Goal: Task Accomplishment & Management: Complete application form

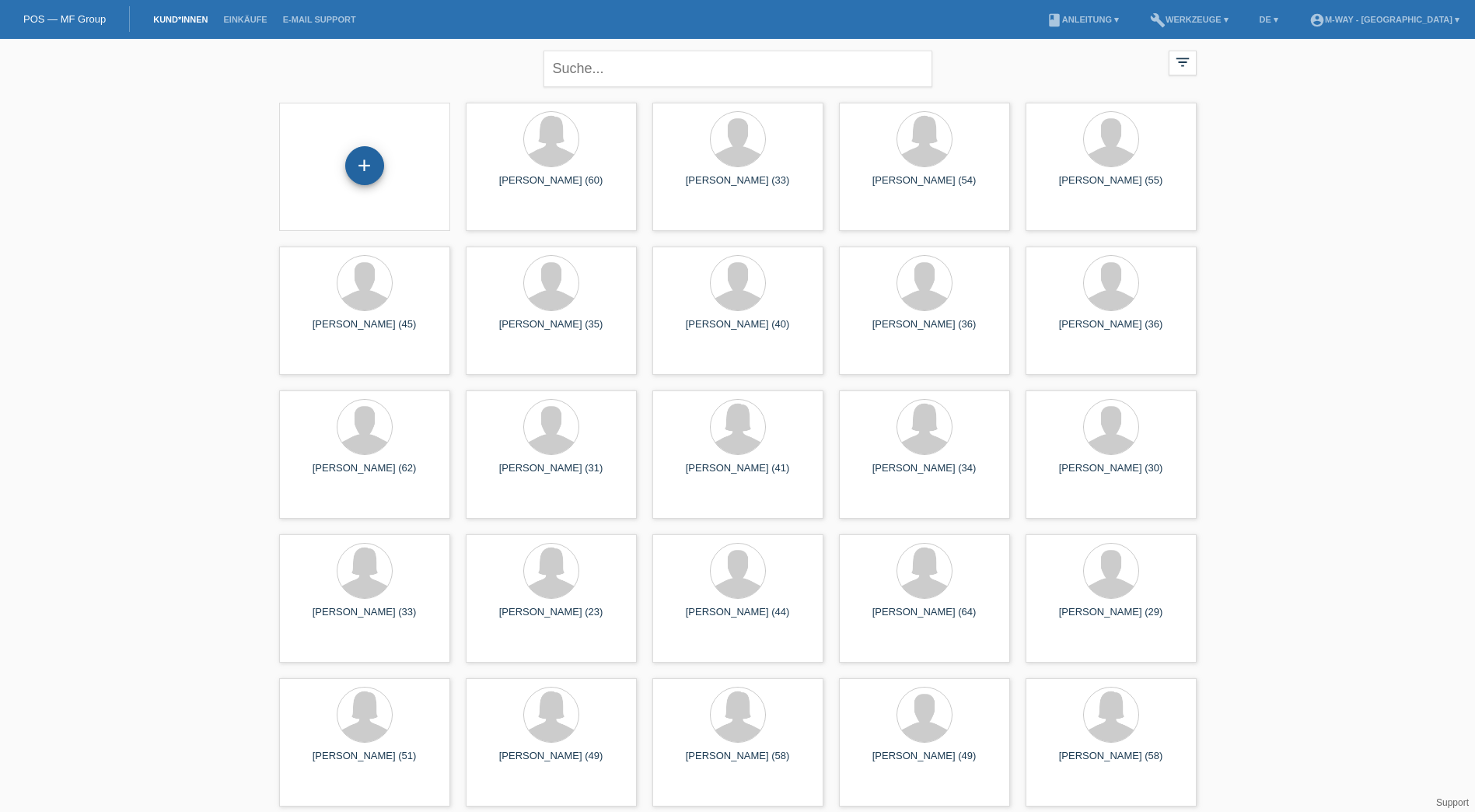
click at [368, 169] on div "+" at bounding box center [365, 165] width 39 height 39
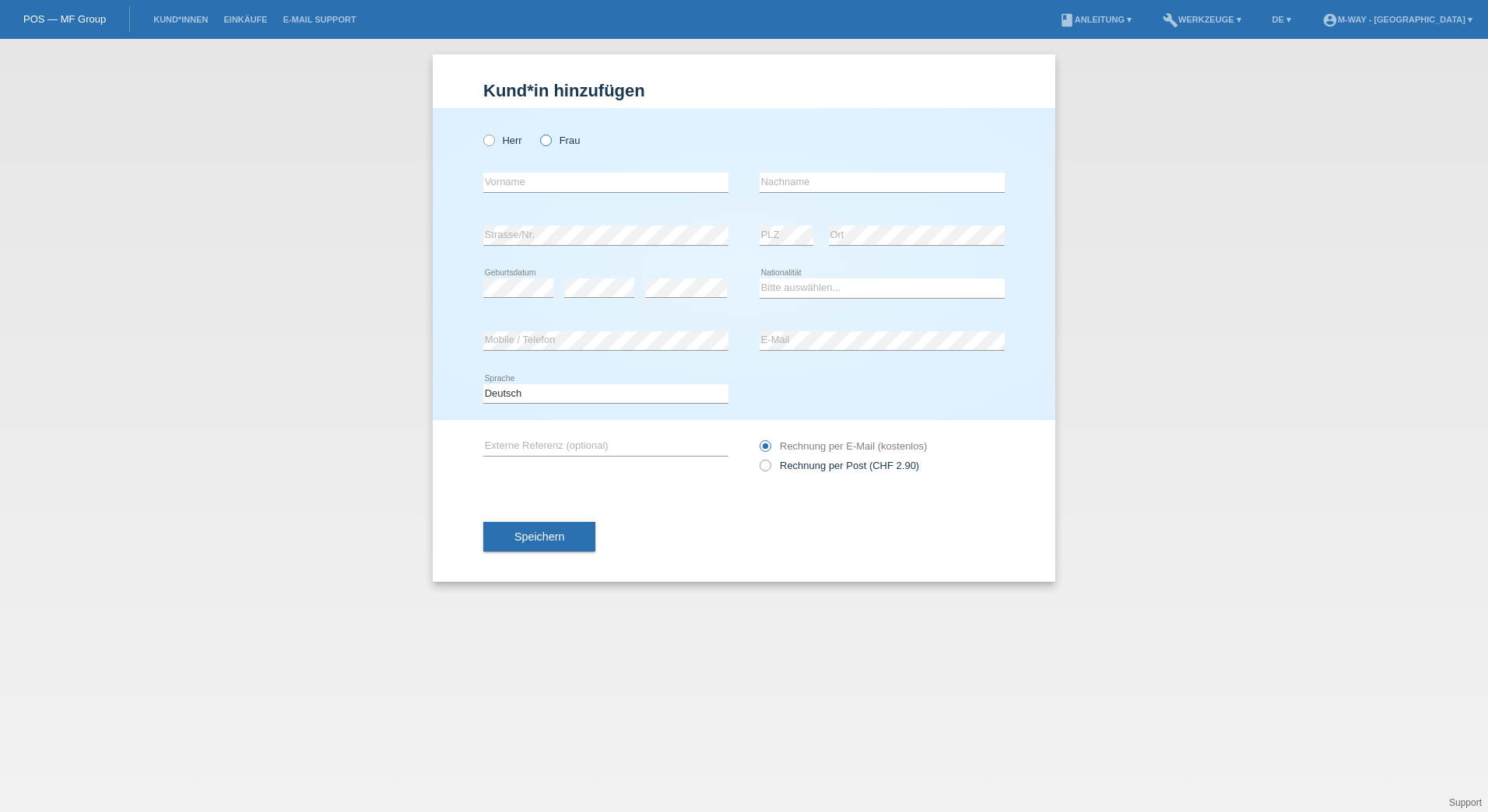
click at [559, 145] on label "Frau" at bounding box center [560, 140] width 40 height 12
click at [550, 145] on input "Frau" at bounding box center [545, 139] width 10 height 10
radio input "true"
click at [541, 191] on input "text" at bounding box center [606, 181] width 245 height 19
type input "Andres"
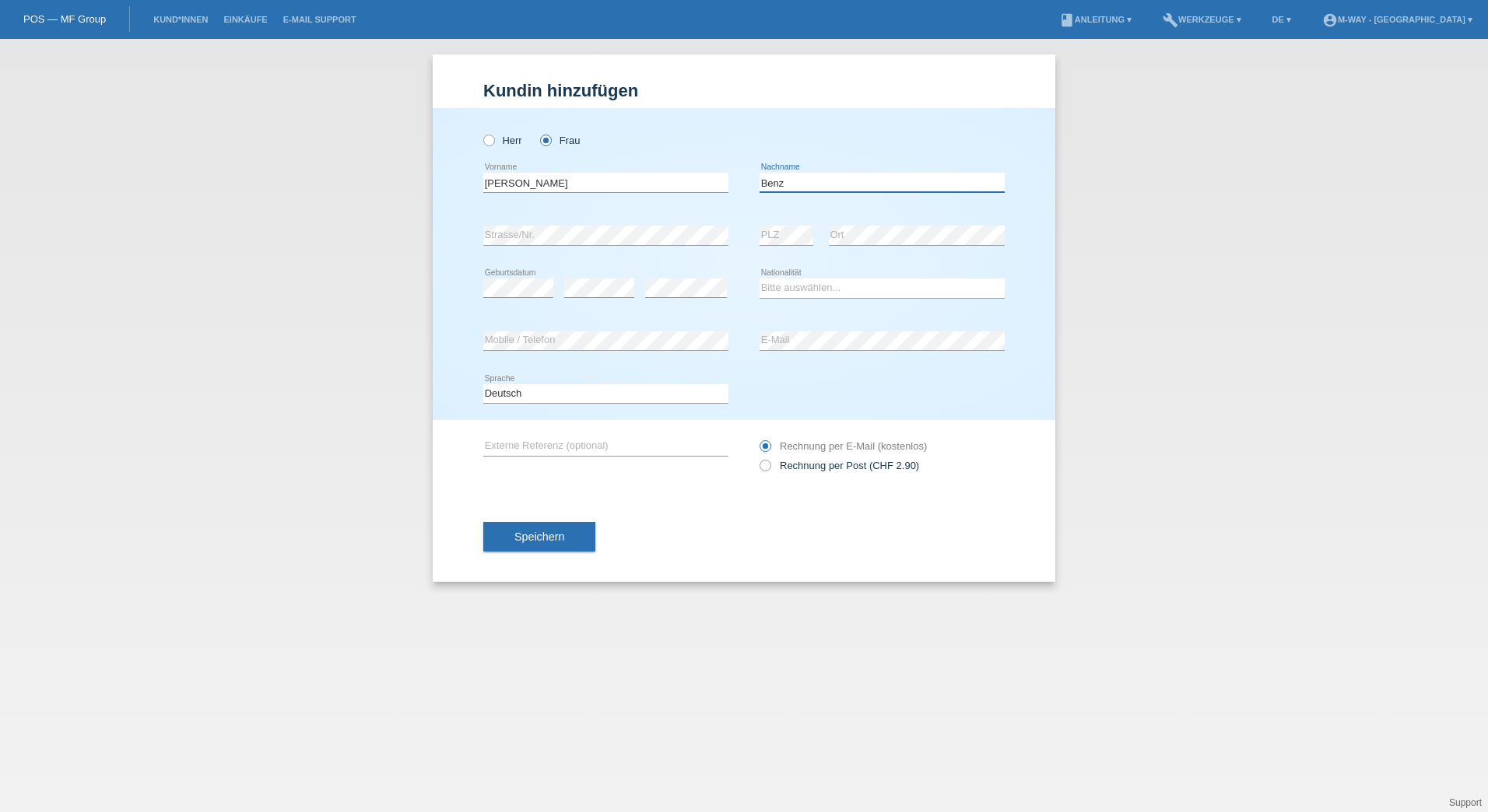
type input "Benz"
click at [630, 176] on input "Andres" at bounding box center [606, 181] width 245 height 19
type input "Andrea"
click at [801, 287] on select "Bitte auswählen... Schweiz Deutschland Liechtenstein Österreich ------------ Af…" at bounding box center [882, 288] width 245 height 19
select select "CH"
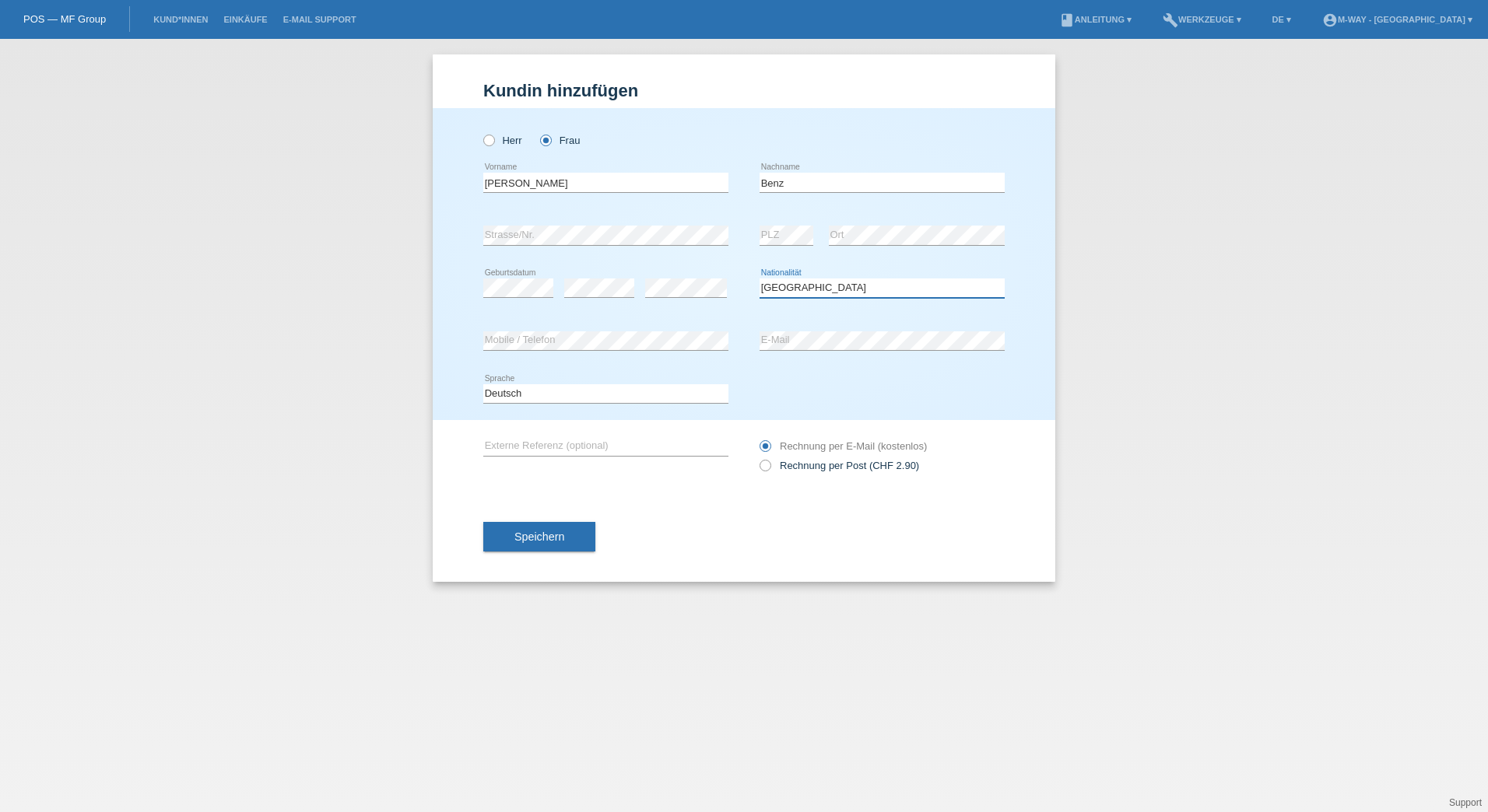
click at [759, 278] on select "Bitte auswählen... Schweiz Deutschland Liechtenstein Österreich ------------ Af…" at bounding box center [882, 288] width 245 height 19
click at [527, 538] on span "Speichern" at bounding box center [539, 536] width 50 height 12
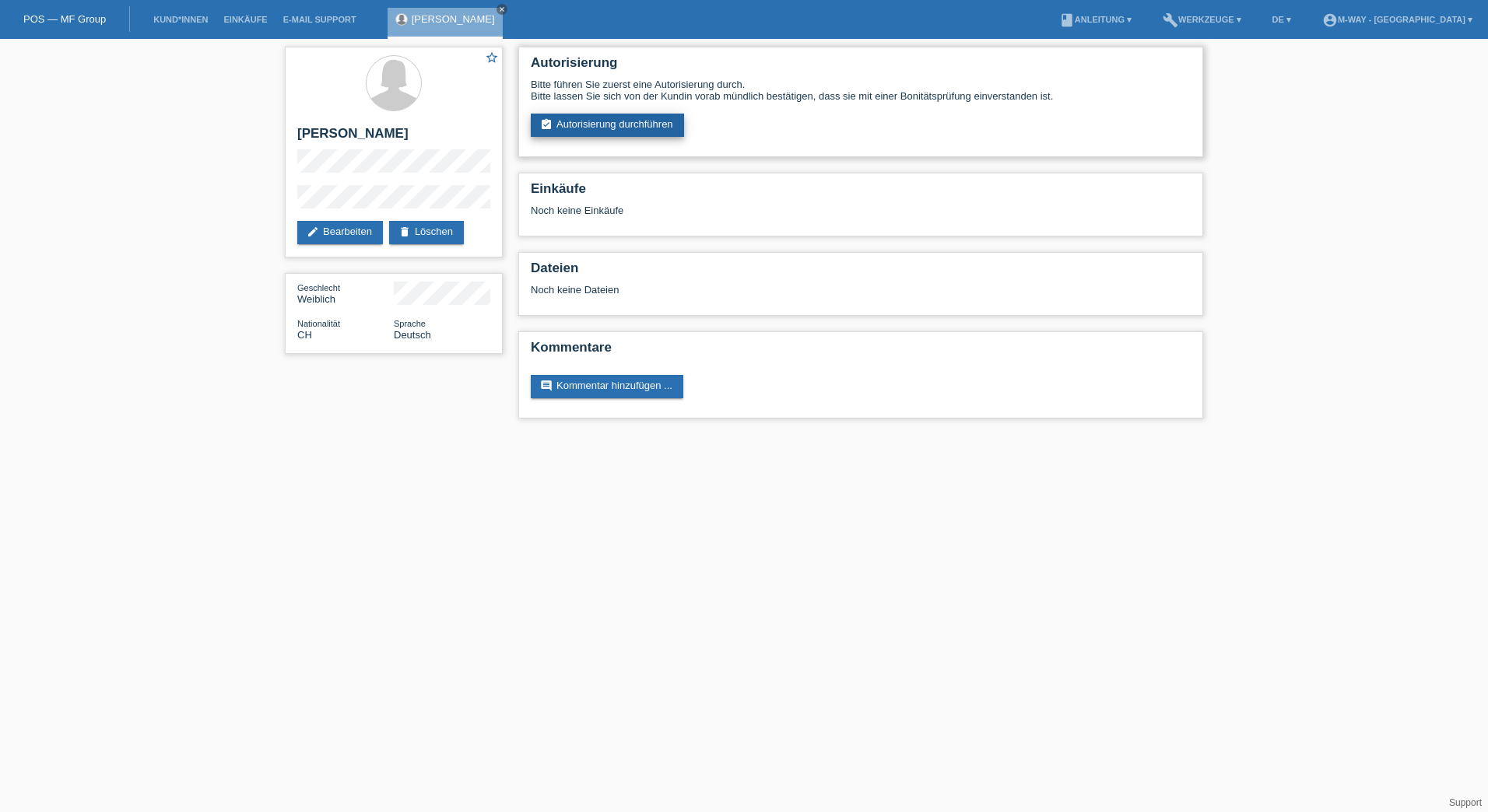
click at [626, 123] on link "assignment_turned_in Autorisierung durchführen" at bounding box center [607, 125] width 153 height 23
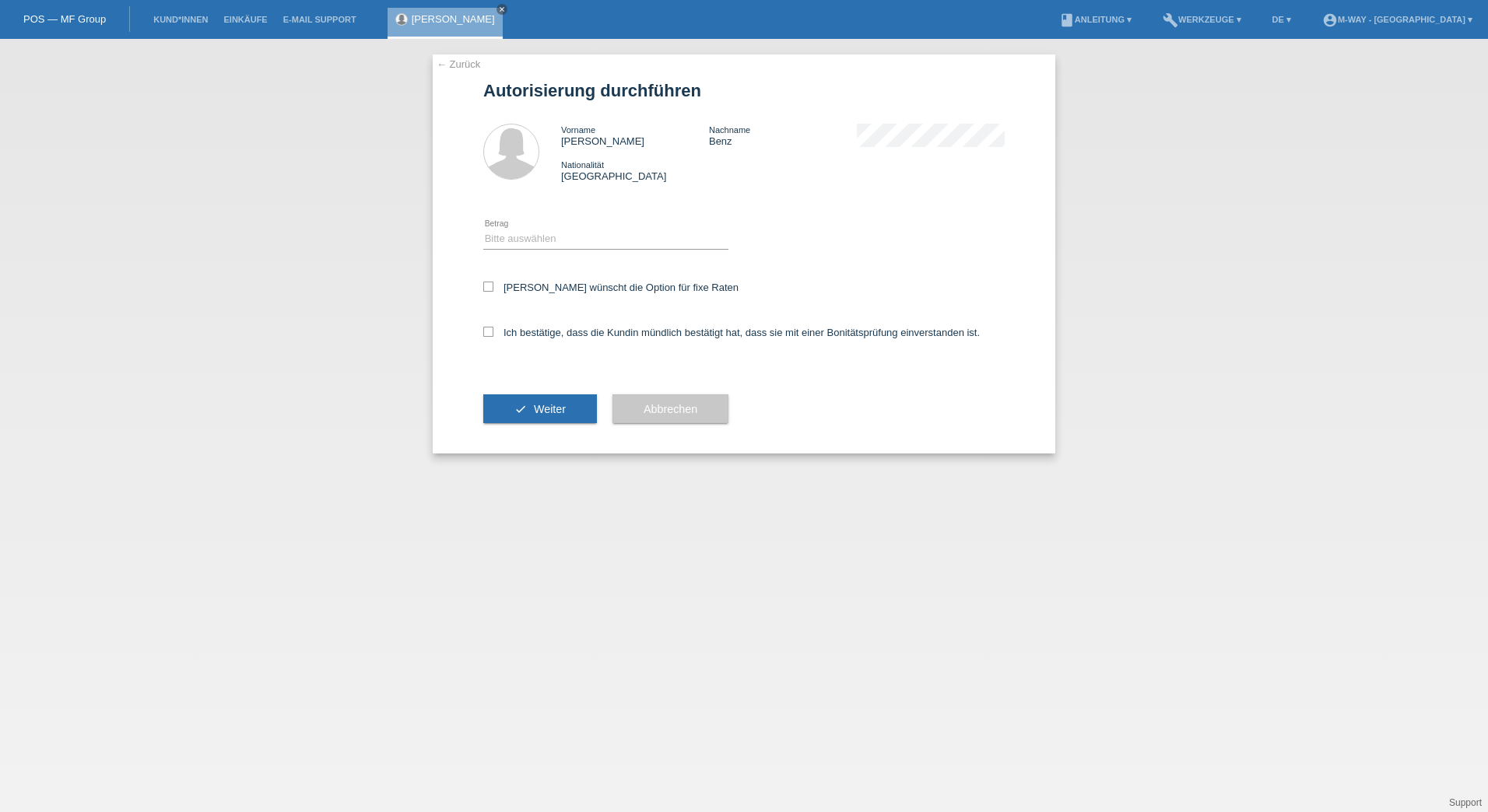
click at [545, 216] on div "Bitte auswählen CHF 1.00 - CHF 499.00 CHF 500.00 - CHF 1'999.00 CHF 2'000.00 - …" at bounding box center [606, 239] width 245 height 53
click at [544, 234] on select "Bitte auswählen CHF 1.00 - CHF 499.00 CHF 500.00 - CHF 1'999.00 CHF 2'000.00 - …" at bounding box center [606, 239] width 245 height 19
select select "3"
click at [483, 230] on select "Bitte auswählen CHF 1.00 - CHF 499.00 CHF 500.00 - CHF 1'999.00 CHF 2'000.00 - …" at bounding box center [606, 239] width 245 height 19
click at [497, 289] on label "Kundin wünscht die Option für fixe Raten" at bounding box center [611, 288] width 255 height 12
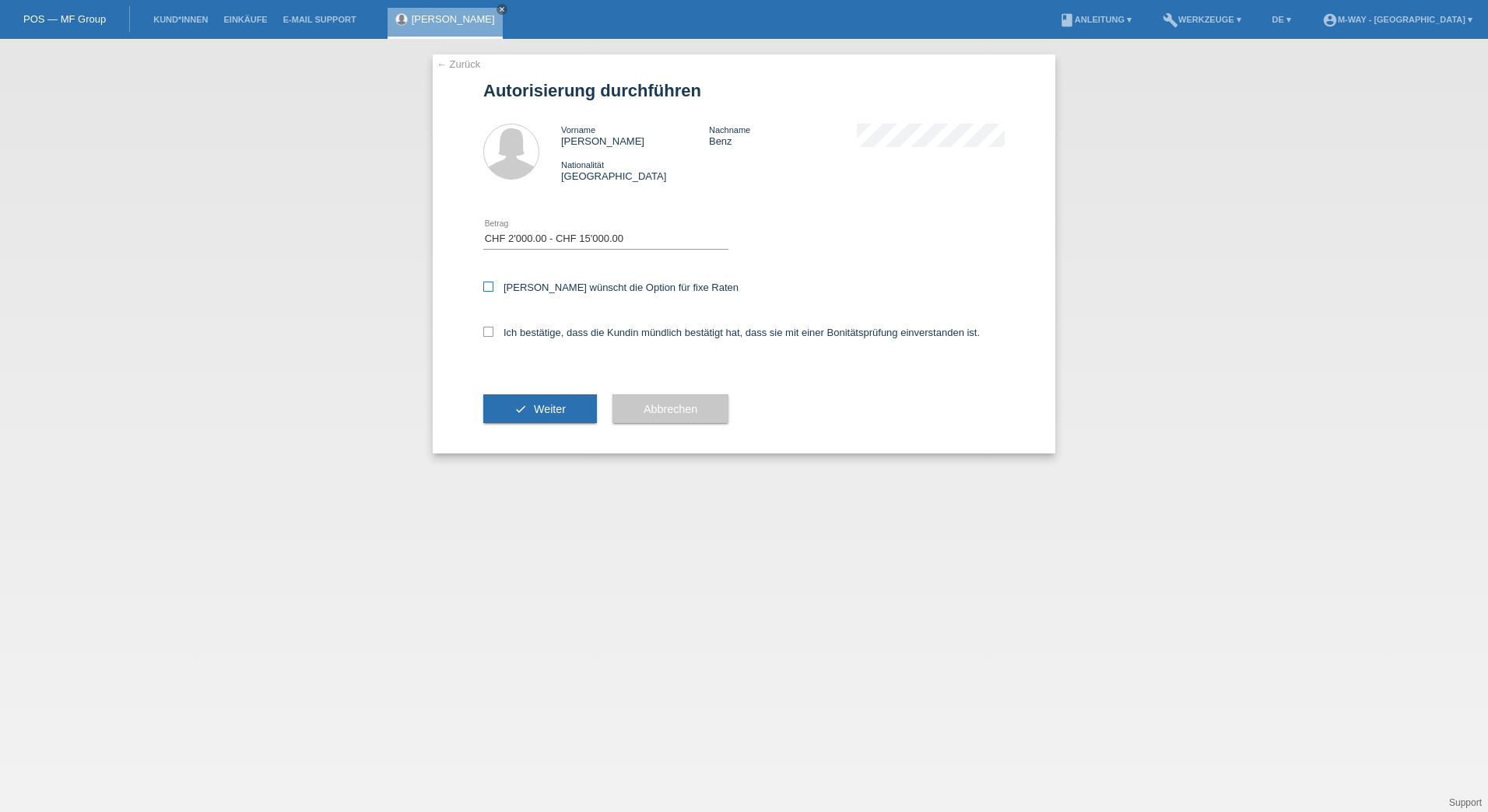
click at [493, 289] on input "Kundin wünscht die Option für fixe Raten" at bounding box center [488, 287] width 10 height 10
checkbox input "true"
click at [487, 331] on icon at bounding box center [488, 331] width 10 height 10
click at [487, 331] on input "Ich bestätige, dass die Kundin mündlich bestätigt hat, dass sie mit einer Bonit…" at bounding box center [488, 331] width 10 height 10
checkbox input "true"
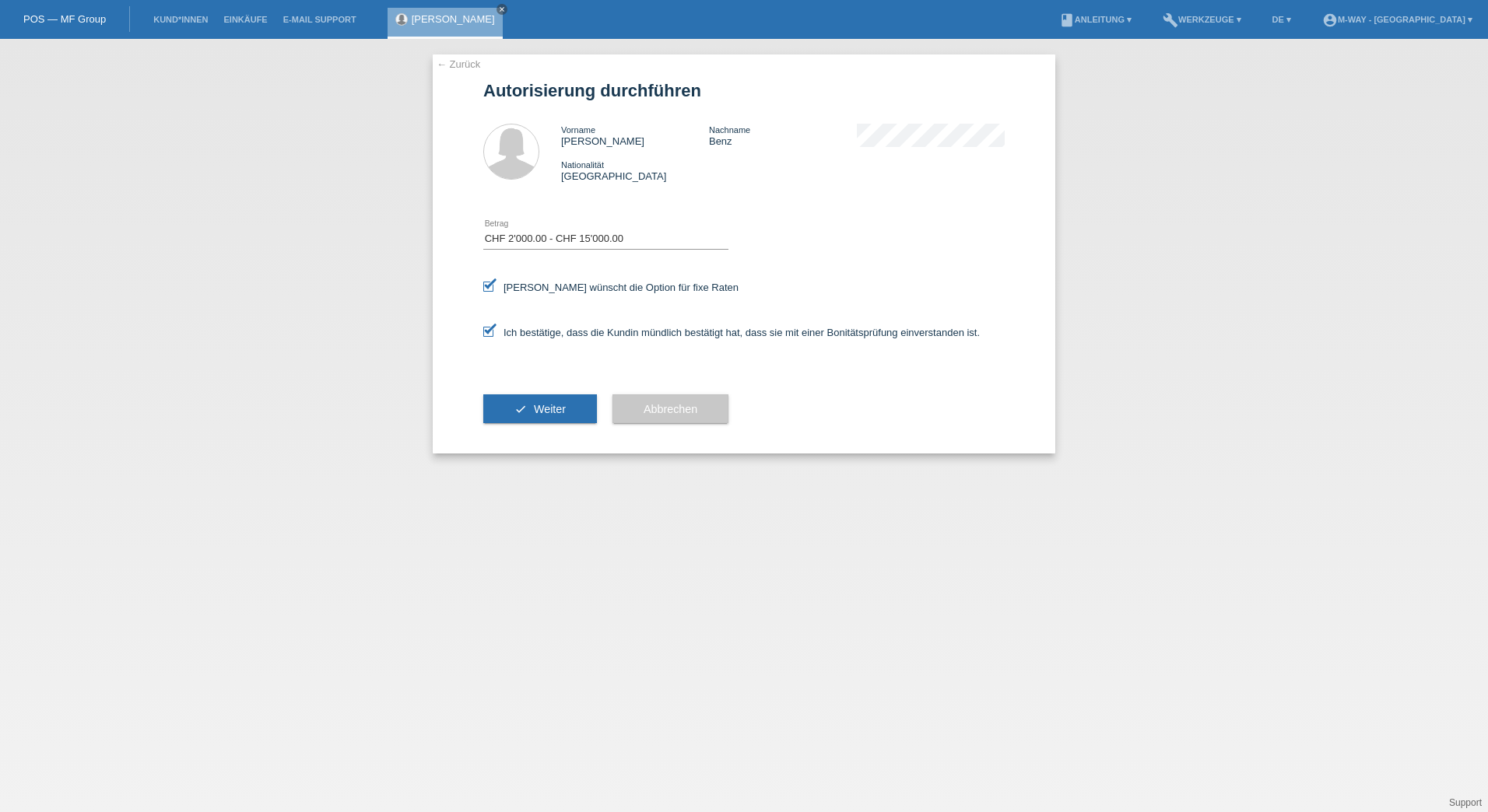
click at [536, 404] on span "Weiter" at bounding box center [550, 408] width 32 height 12
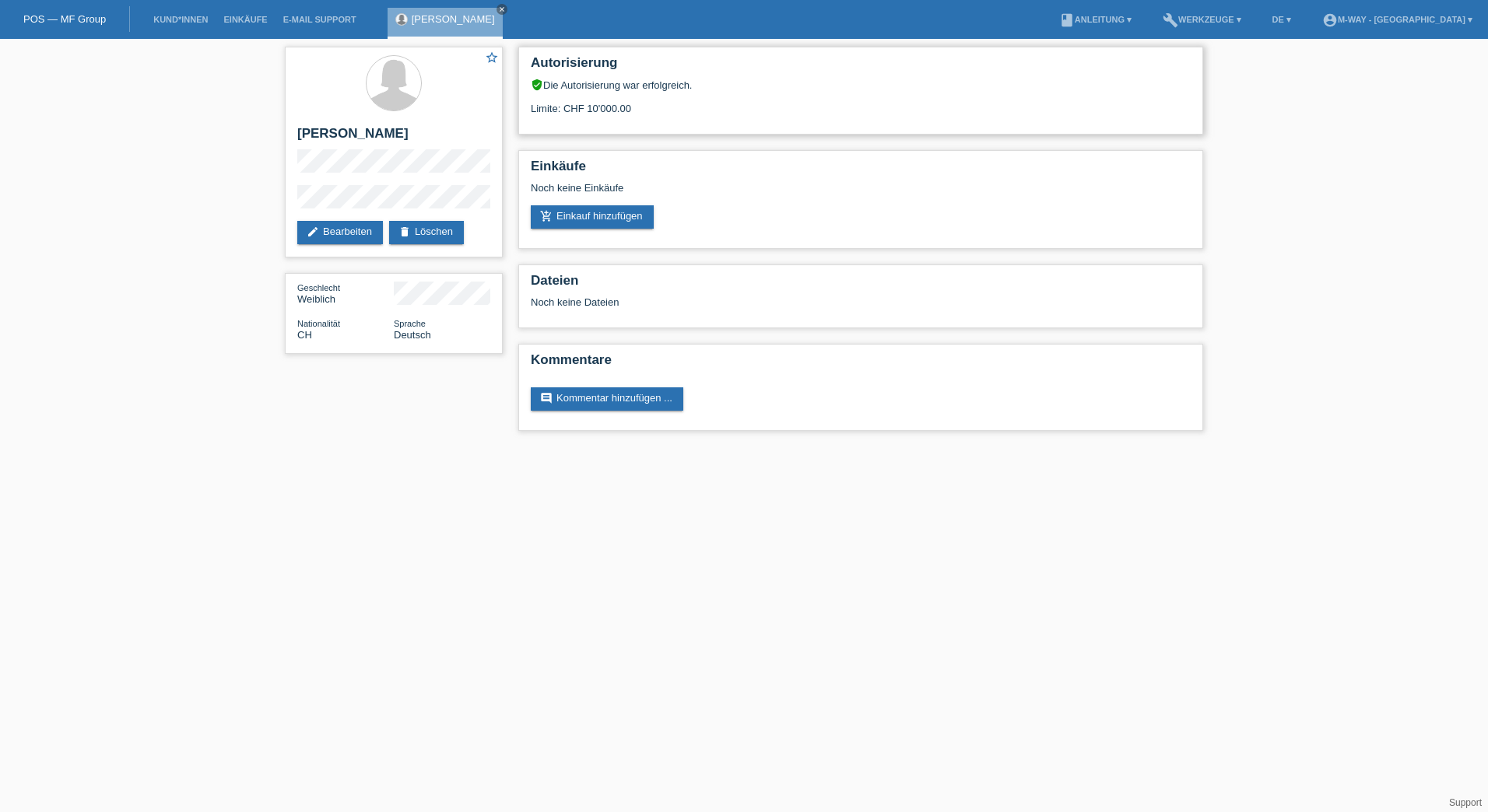
click at [652, 108] on div "Limite: CHF 10'000.00" at bounding box center [860, 103] width 660 height 23
click at [644, 215] on link "add_shopping_cart Einkauf hinzufügen" at bounding box center [592, 217] width 123 height 23
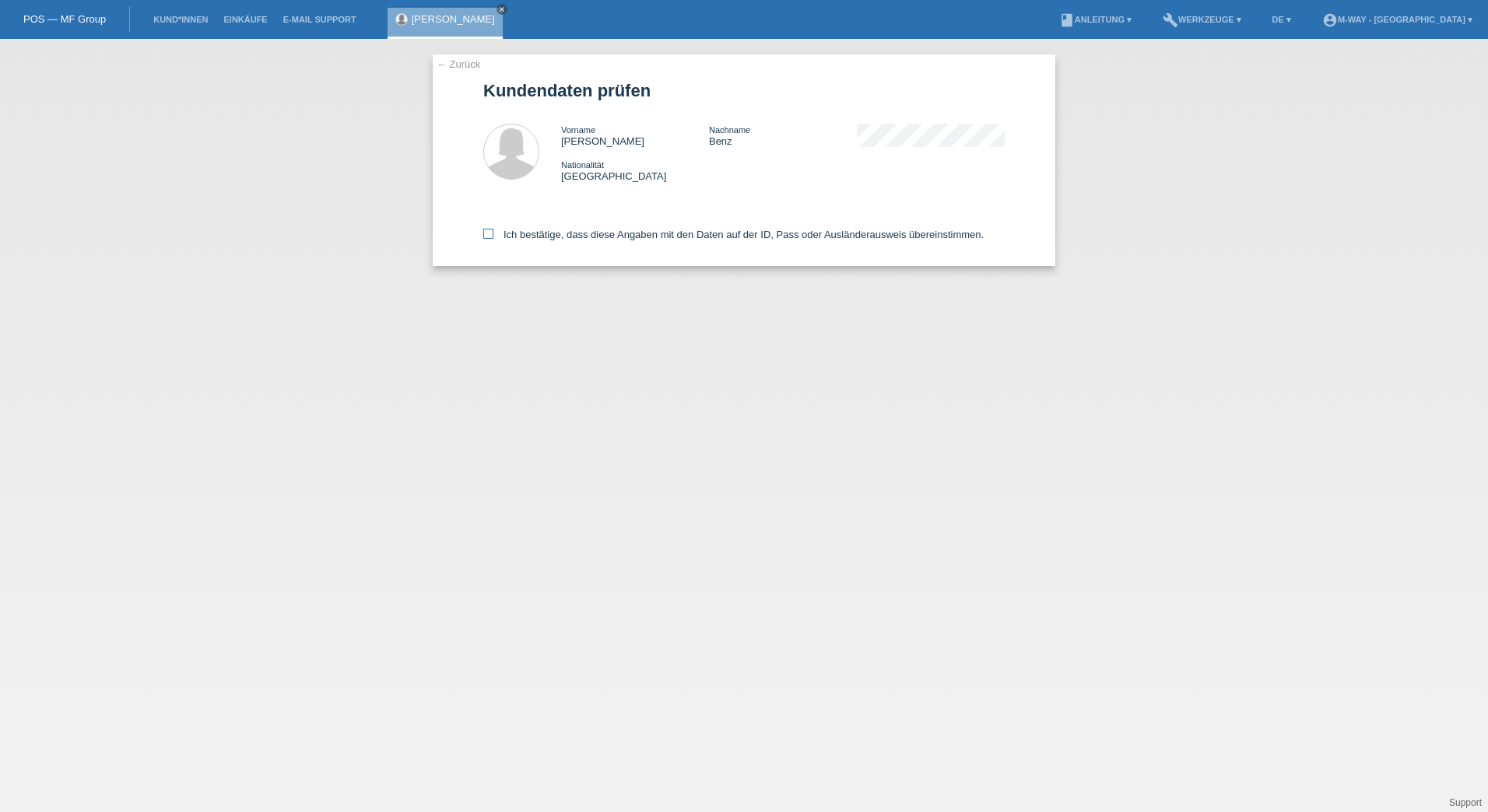
click at [489, 230] on icon at bounding box center [488, 234] width 10 height 10
click at [489, 230] on input "Ich bestätige, dass diese Angaben mit den Daten auf der ID, Pass oder Ausländer…" at bounding box center [488, 234] width 10 height 10
checkbox input "true"
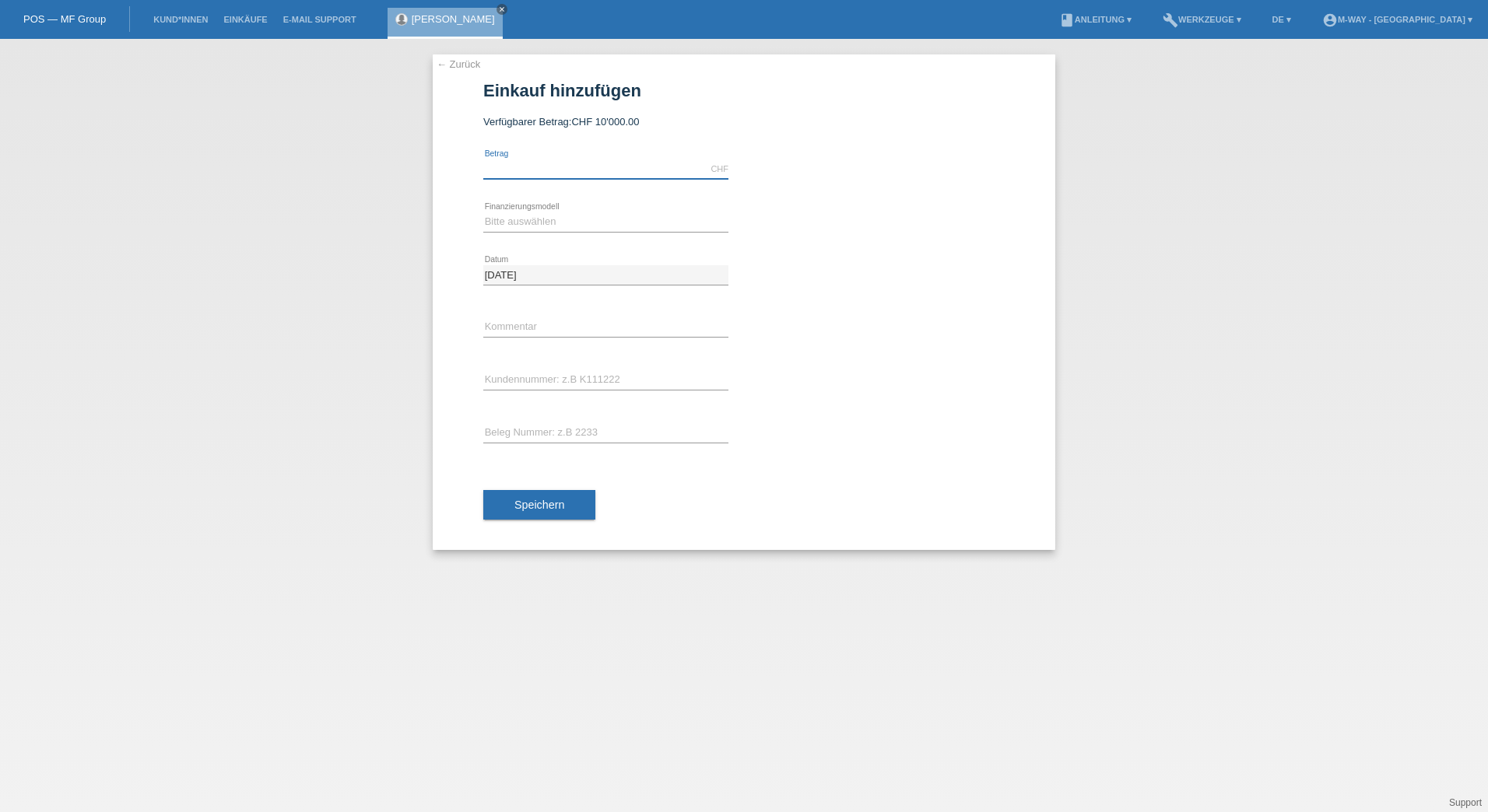
click at [589, 172] on input "text" at bounding box center [606, 168] width 245 height 19
type input "3364.05"
click at [622, 196] on div "Bitte auswählen Fixe Raten Kauf auf Rechnung mit Teilzahlungsoption error Finan…" at bounding box center [606, 223] width 245 height 53
click at [604, 217] on select "Bitte auswählen Fixe Raten Kauf auf Rechnung mit Teilzahlungsoption" at bounding box center [606, 221] width 245 height 19
select select "77"
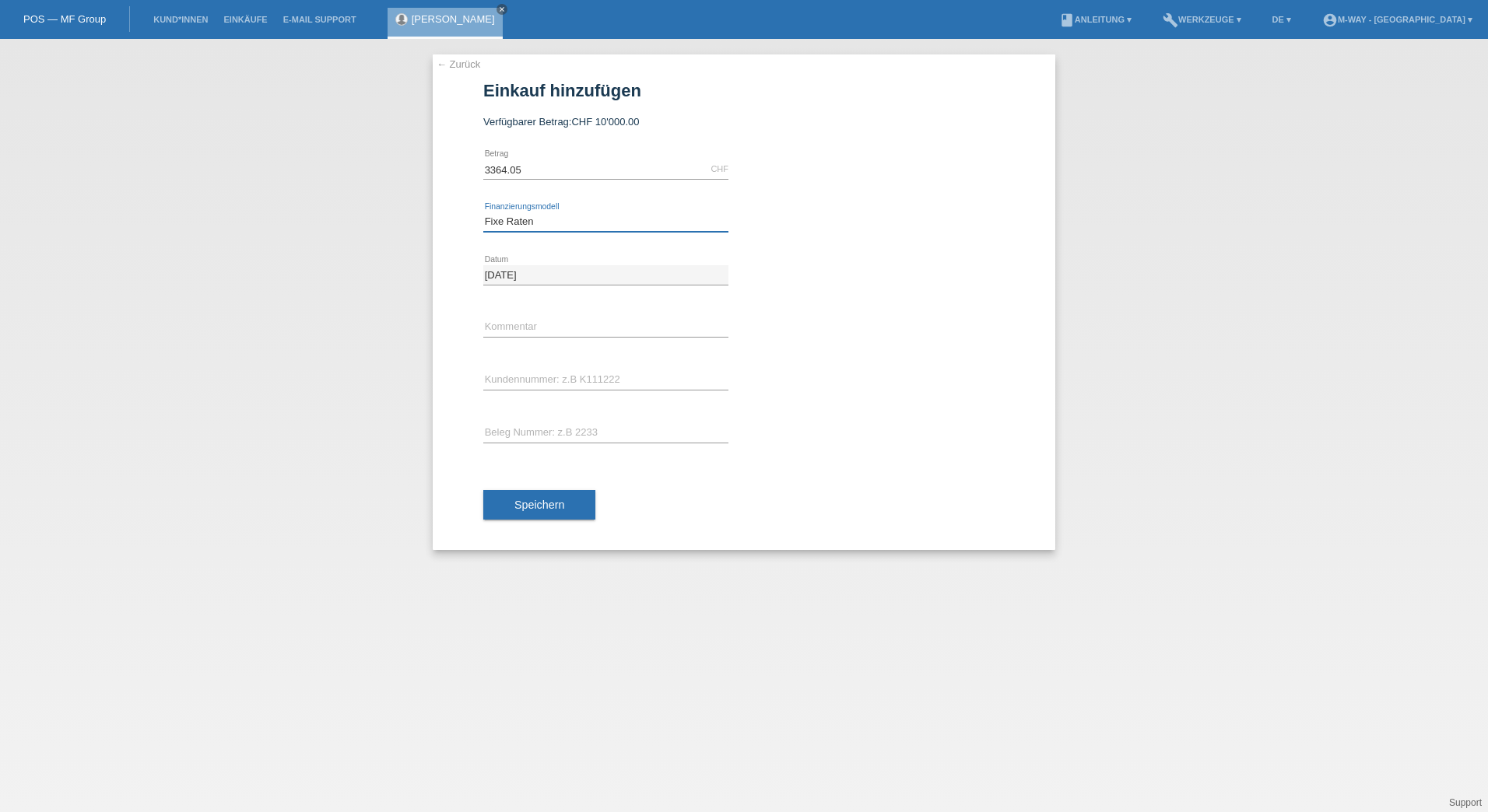
click at [483, 212] on select "Bitte auswählen Fixe Raten Kauf auf Rechnung mit Teilzahlungsoption" at bounding box center [606, 221] width 245 height 19
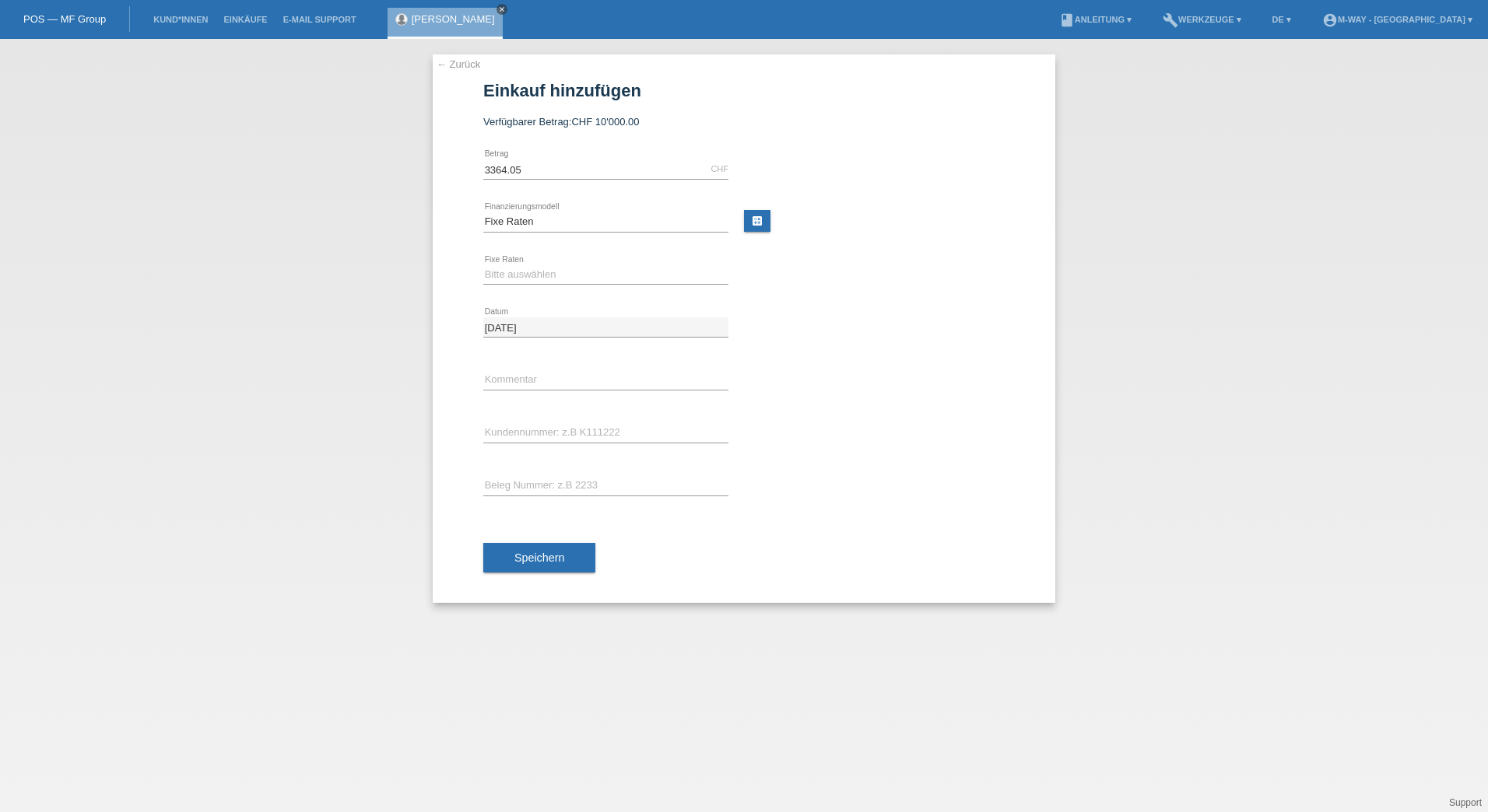
click at [498, 8] on icon "close" at bounding box center [502, 9] width 7 height 7
